Goal: Transaction & Acquisition: Purchase product/service

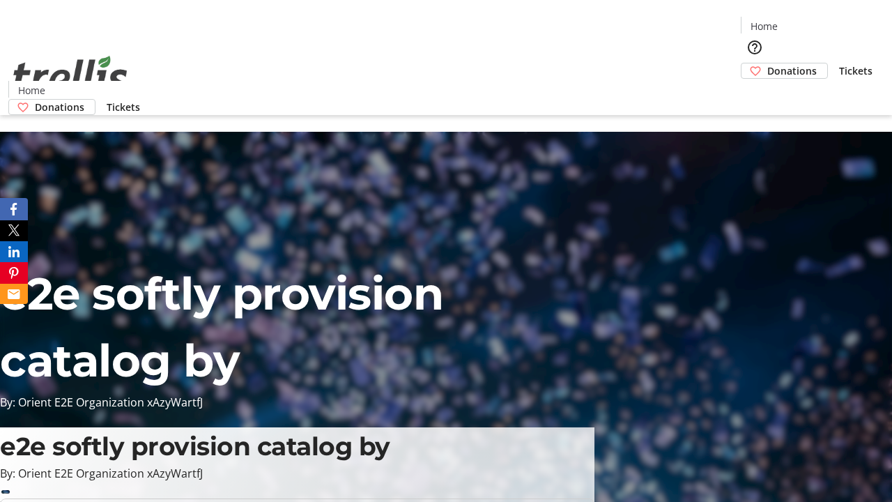
click at [768, 63] on span "Donations" at bounding box center [793, 70] width 50 height 15
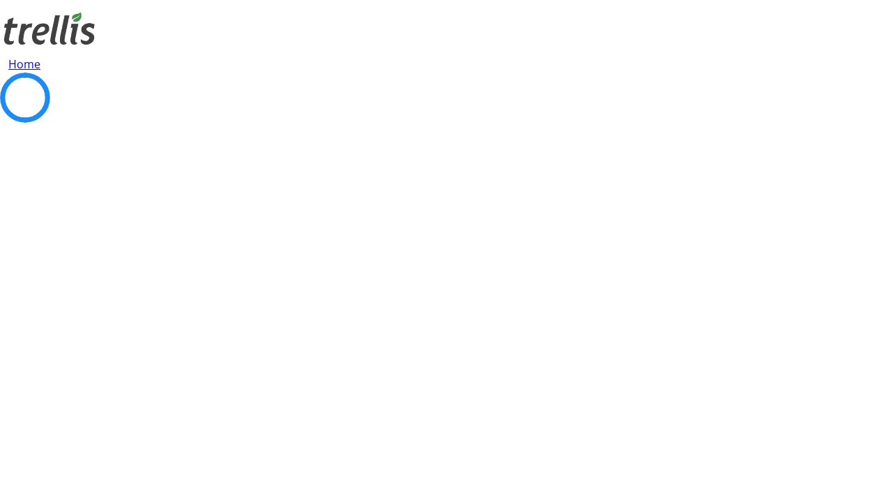
select select "CA"
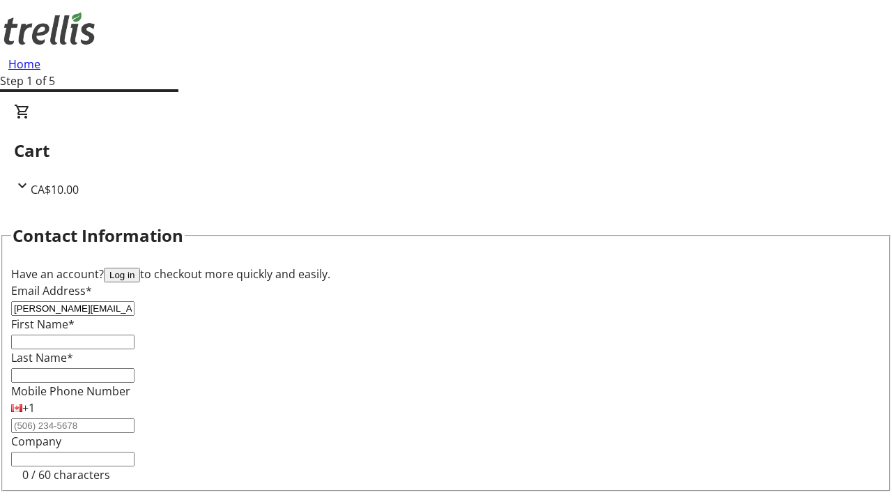
type input "[PERSON_NAME][EMAIL_ADDRESS][DOMAIN_NAME]"
type input "[PERSON_NAME]"
type input "Kilback"
type input "[STREET_ADDRESS][PERSON_NAME]"
type input "Kelowna"
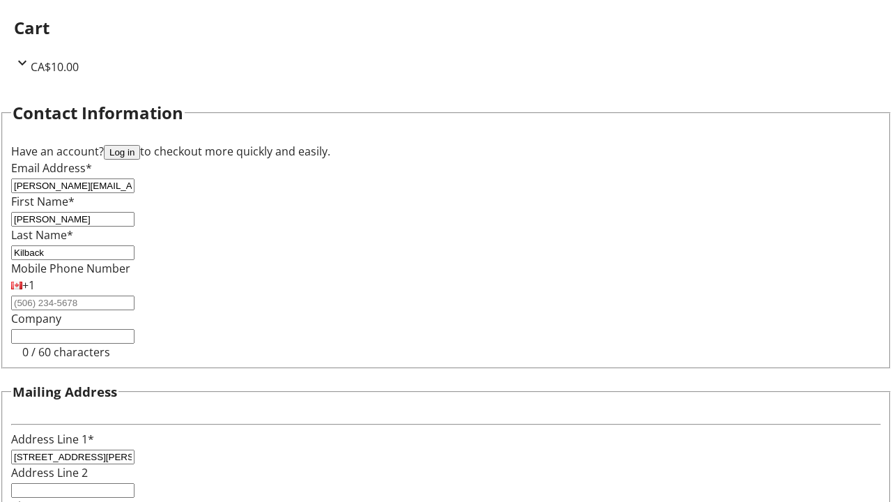
select select "BC"
type input "Kelowna"
type input "V1Y 0C2"
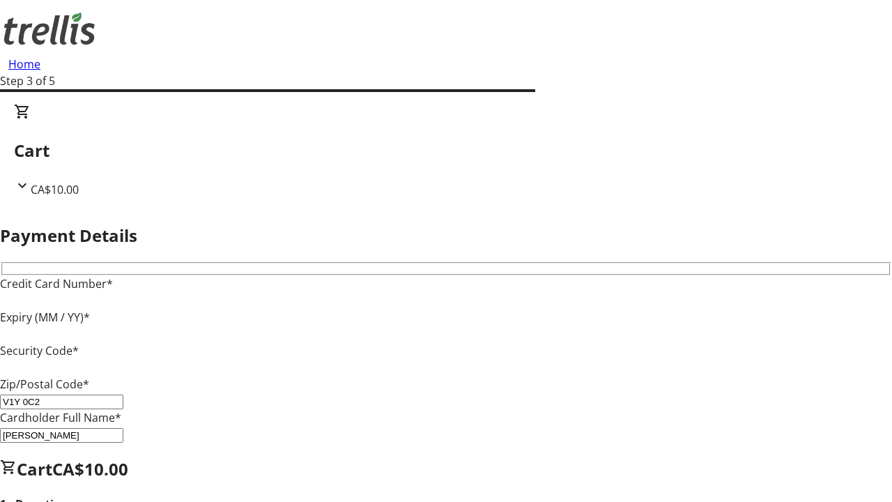
type input "V1Y 0C2"
